Goal: Check status: Check status

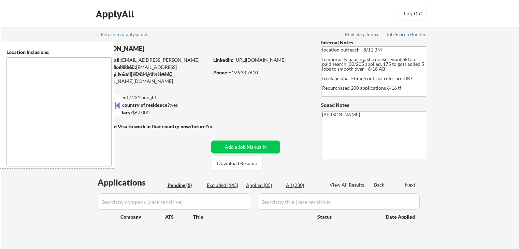
type textarea "[GEOGRAPHIC_DATA], [GEOGRAPHIC_DATA] [GEOGRAPHIC_DATA], [GEOGRAPHIC_DATA] [GEOG…"
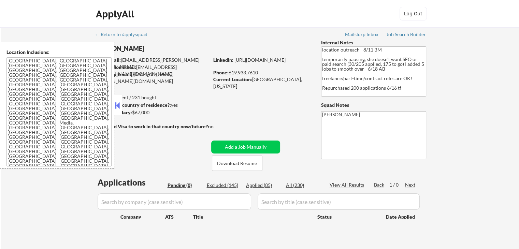
click at [264, 184] on div "Applied (85)" at bounding box center [263, 185] width 34 height 7
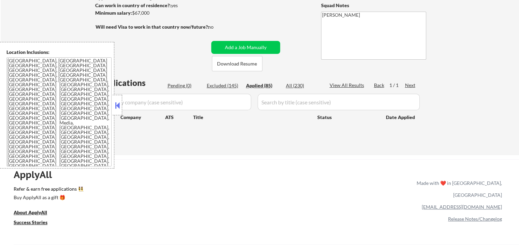
scroll to position [102, 0]
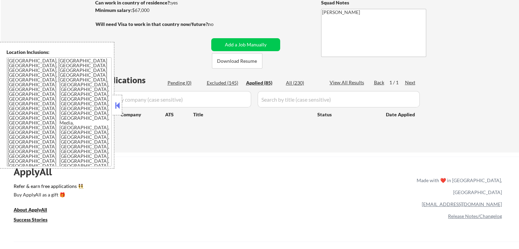
click at [117, 105] on button at bounding box center [118, 105] width 8 height 10
select select ""applied""
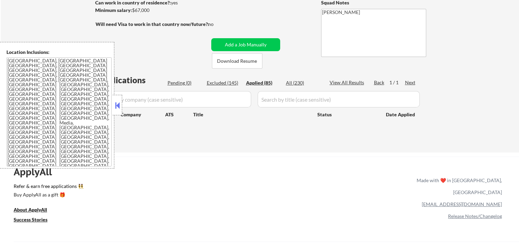
select select ""applied""
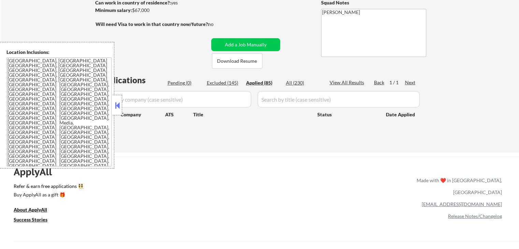
select select ""applied""
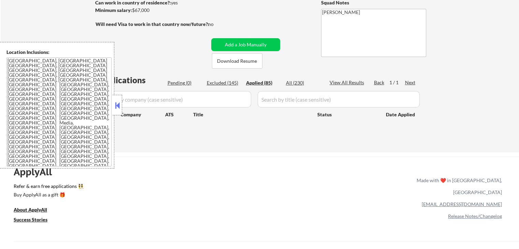
select select ""applied""
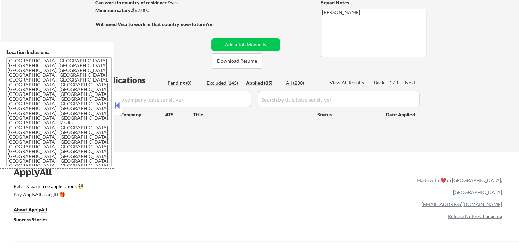
select select ""applied""
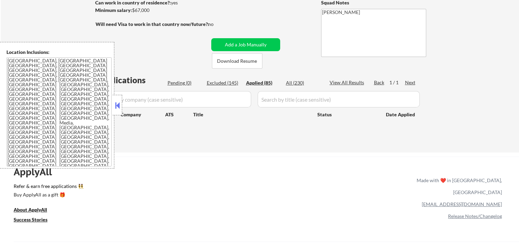
select select ""applied""
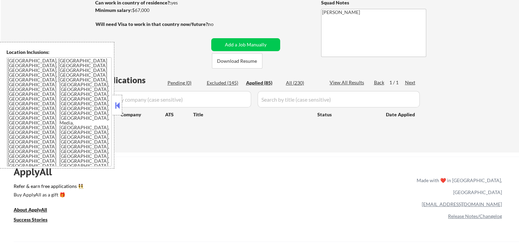
select select ""applied""
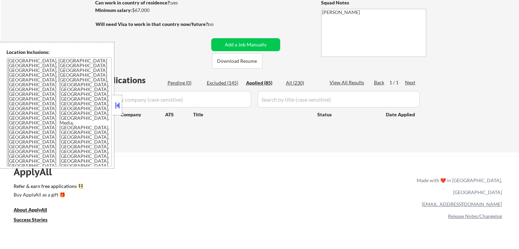
select select ""applied""
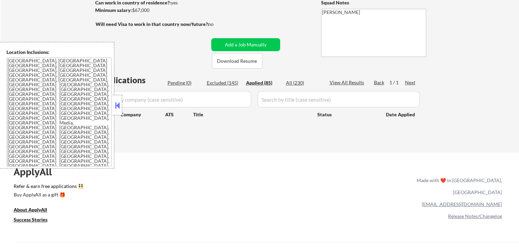
select select ""applied""
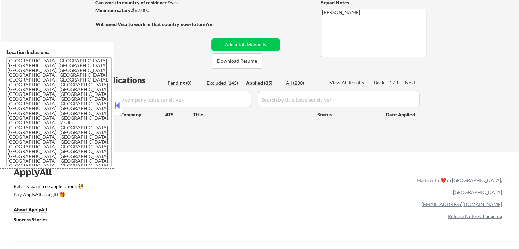
select select ""applied""
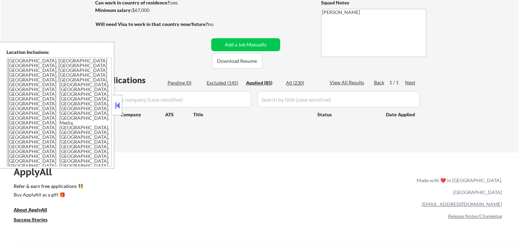
select select ""applied""
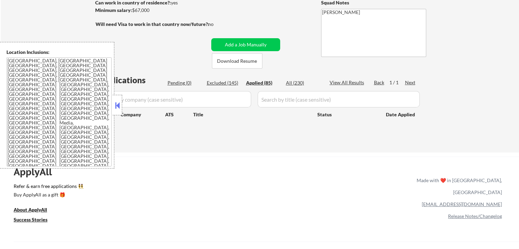
select select ""applied""
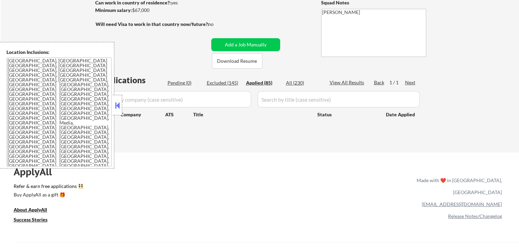
select select ""applied""
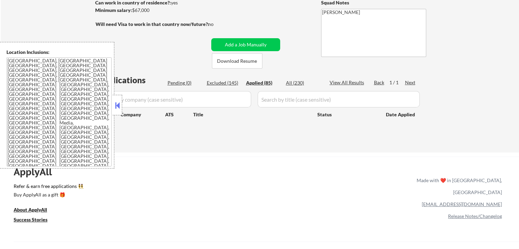
select select ""applied""
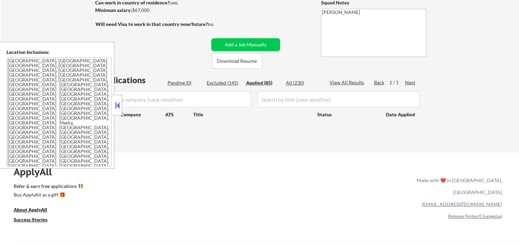
select select ""applied""
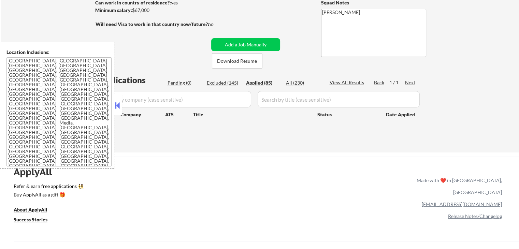
select select ""applied""
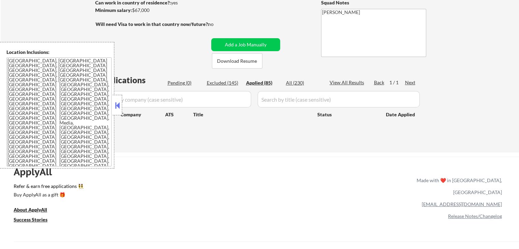
select select ""applied""
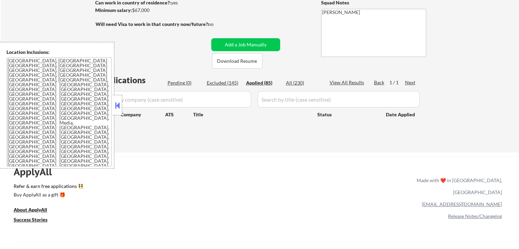
select select ""applied""
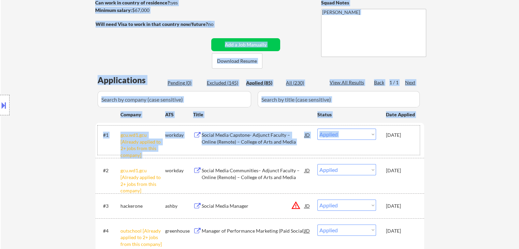
drag, startPoint x: 385, startPoint y: 132, endPoint x: 449, endPoint y: 126, distance: 64.4
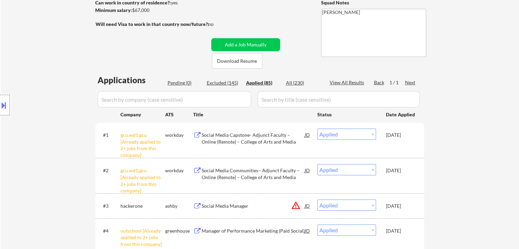
drag, startPoint x: 420, startPoint y: 135, endPoint x: 415, endPoint y: 138, distance: 6.6
click at [415, 138] on div "#1 gcu.wd1.gcu [Already applied to 2+ jobs from this company] workday Social Me…" at bounding box center [260, 140] width 329 height 35
drag, startPoint x: 387, startPoint y: 133, endPoint x: 420, endPoint y: 135, distance: 33.5
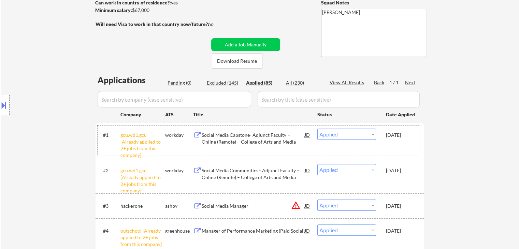
click at [416, 133] on div "#1 gcu.wd1.gcu [Already applied to 2+ jobs from this company] workday Social Me…" at bounding box center [259, 140] width 322 height 29
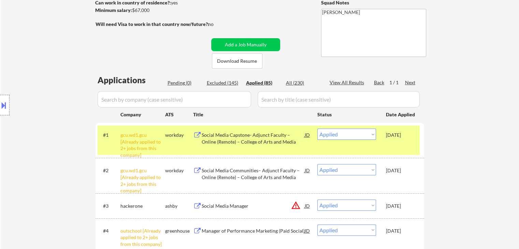
click at [413, 140] on div "[DATE]" at bounding box center [401, 135] width 30 height 12
